Goal: Use online tool/utility: Utilize a website feature to perform a specific function

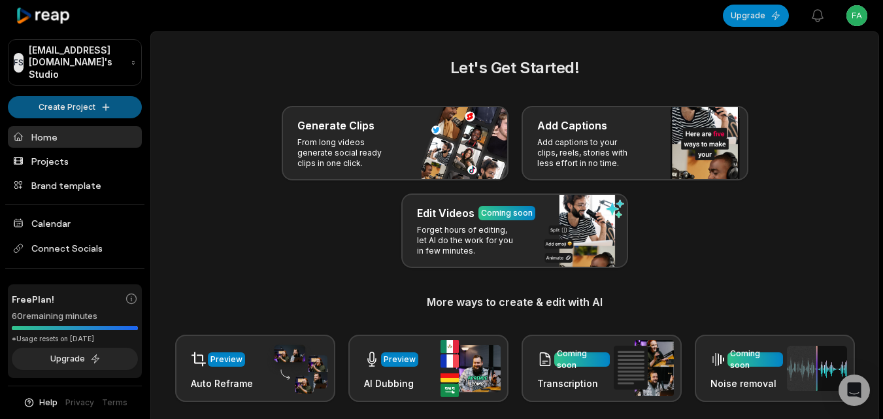
click at [103, 96] on html "FS Fabiennevandevelde@sozenit.com's Studio Create Project Home Projects Brand t…" at bounding box center [441, 209] width 883 height 419
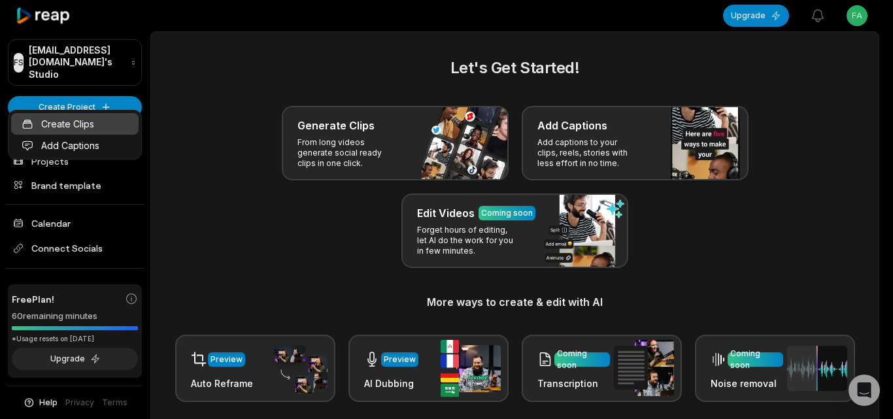
click at [118, 120] on link "Create Clips" at bounding box center [74, 124] width 127 height 22
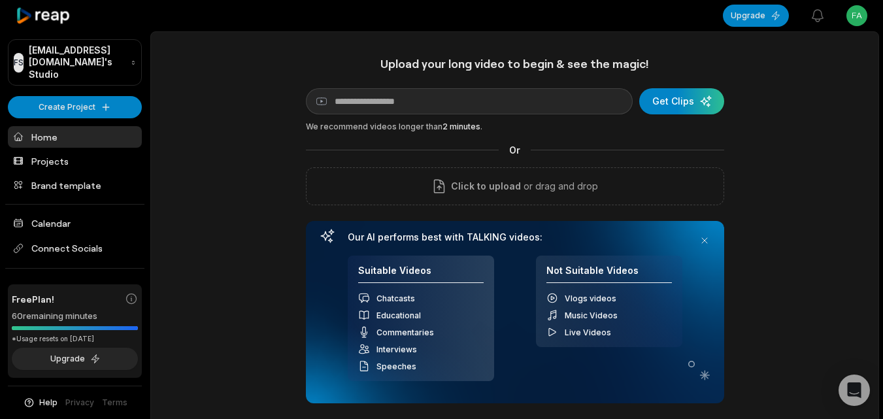
click at [95, 99] on html "FS [EMAIL_ADDRESS][DOMAIN_NAME]'s Studio Create Project Home Projects Brand tem…" at bounding box center [441, 209] width 883 height 419
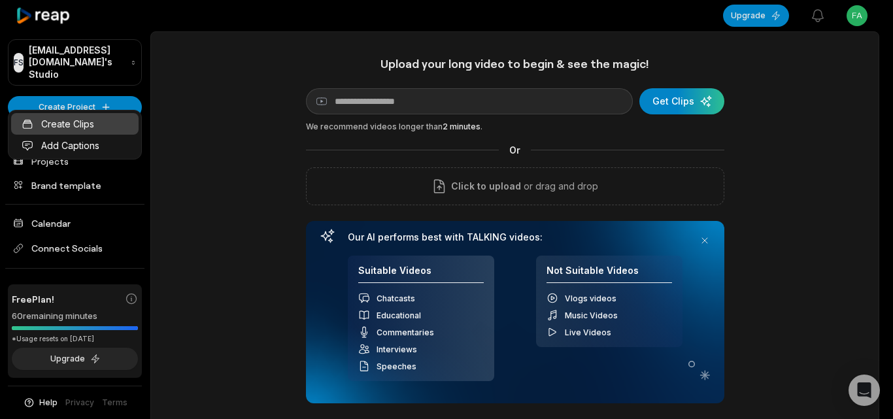
click at [107, 124] on link "Create Clips" at bounding box center [74, 124] width 127 height 22
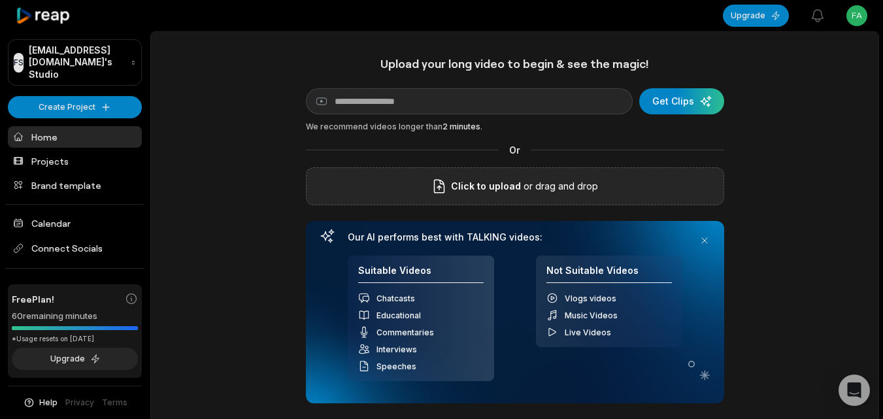
click at [467, 189] on span "Click to upload" at bounding box center [486, 186] width 70 height 16
click at [0, 0] on input "Click to upload" at bounding box center [0, 0] width 0 height 0
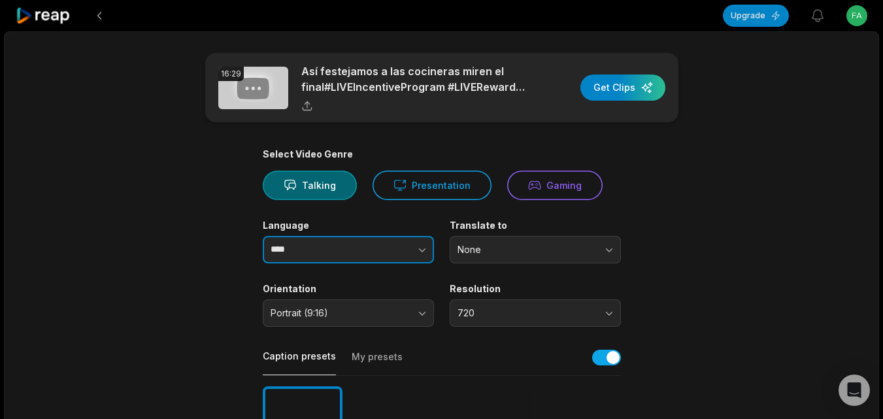
click at [419, 253] on icon "button" at bounding box center [422, 249] width 13 height 13
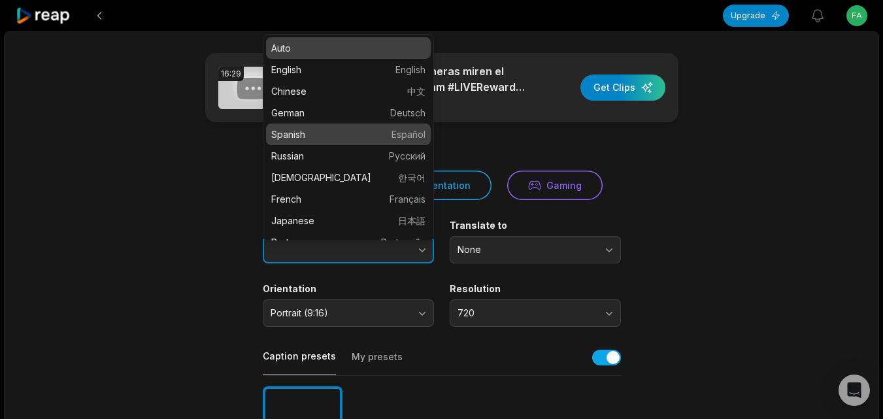
type input "*******"
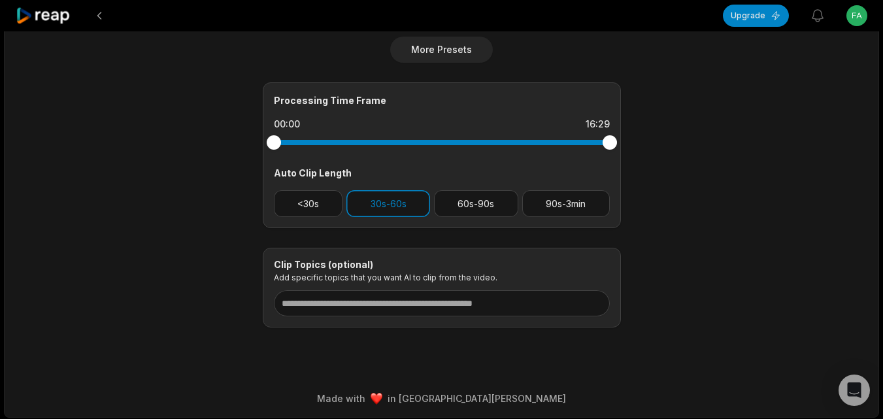
scroll to position [529, 0]
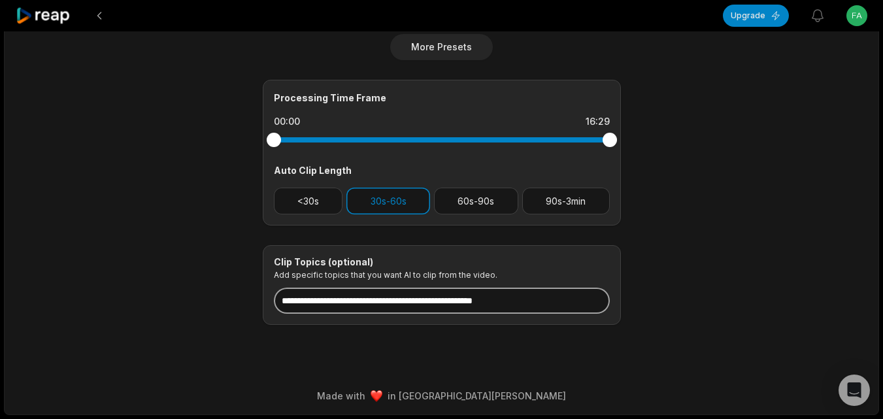
click at [441, 292] on input at bounding box center [442, 301] width 336 height 26
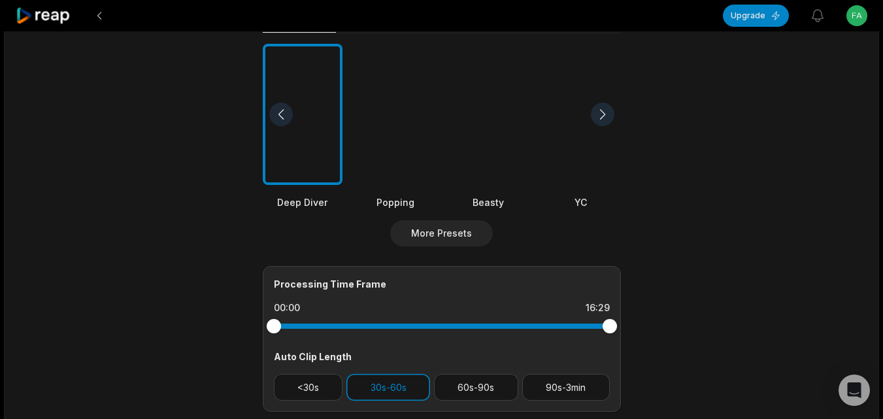
scroll to position [392, 0]
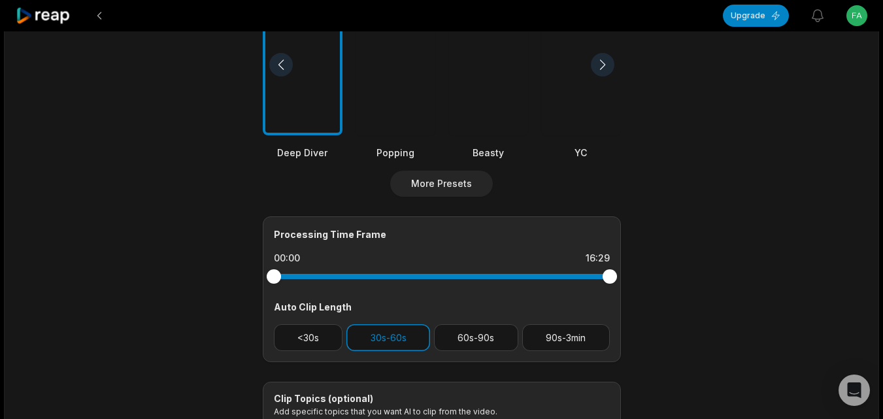
type input "**********"
click at [502, 117] on div at bounding box center [488, 65] width 80 height 142
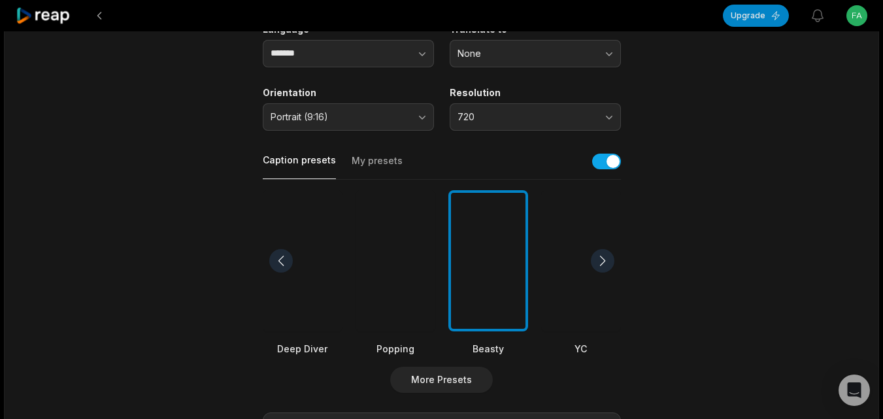
scroll to position [0, 0]
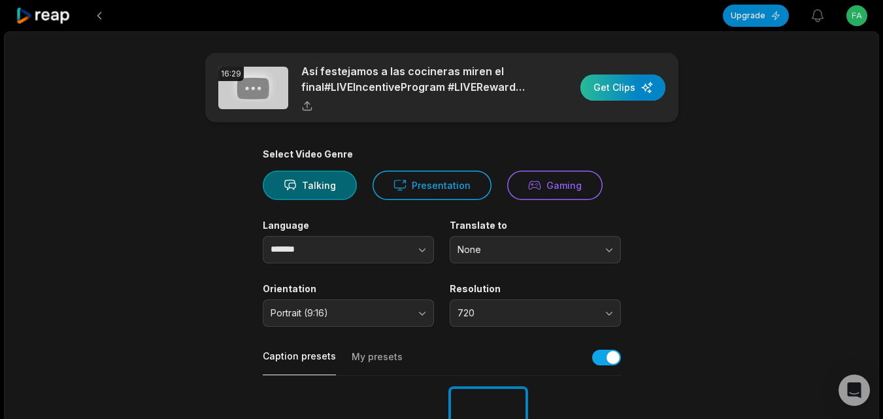
click at [603, 93] on div "button" at bounding box center [623, 88] width 85 height 26
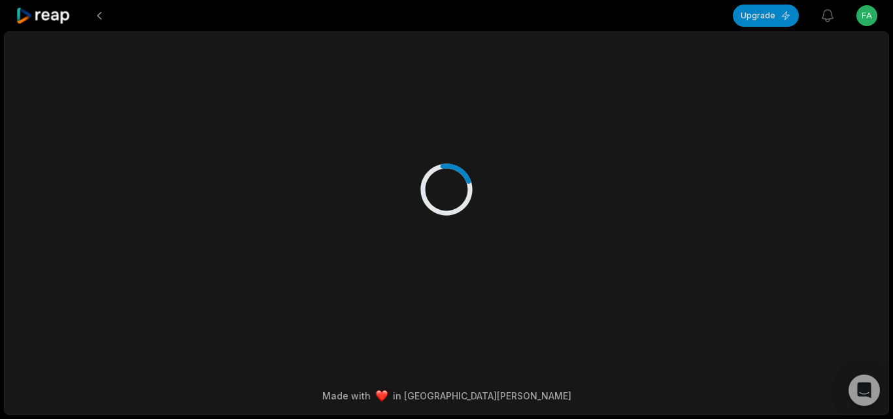
click at [52, 8] on icon at bounding box center [44, 16] width 56 height 18
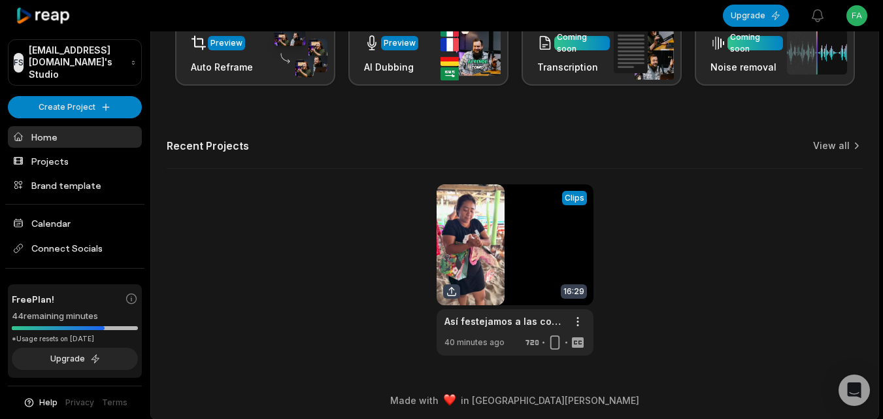
scroll to position [321, 0]
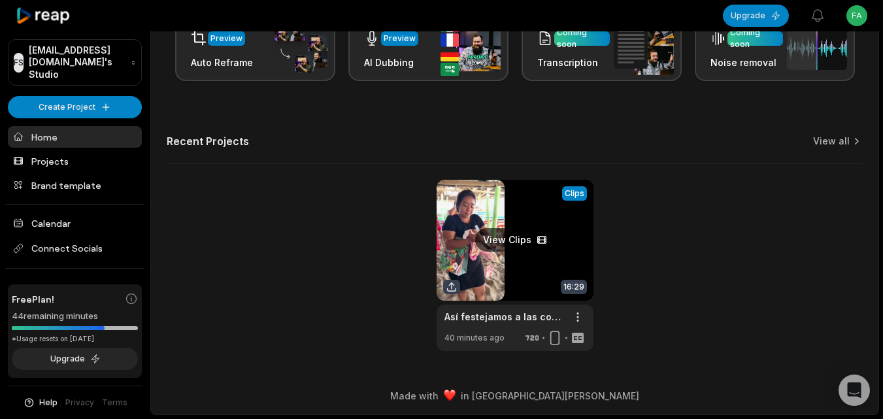
click at [490, 220] on link at bounding box center [515, 265] width 157 height 171
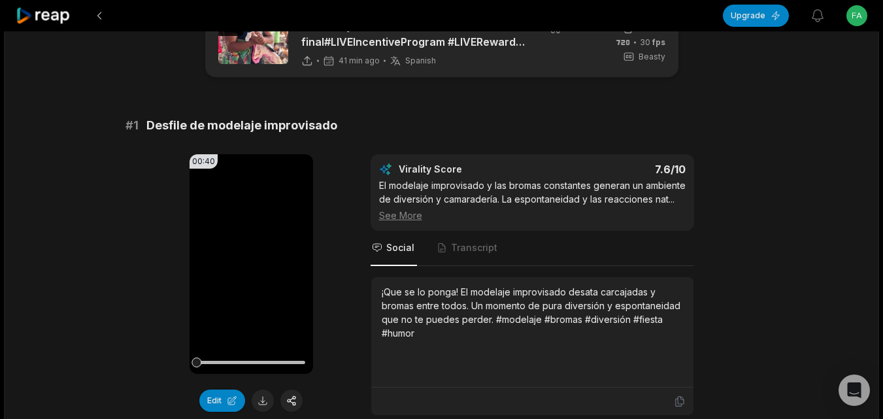
scroll to position [196, 0]
